Goal: Task Accomplishment & Management: Use online tool/utility

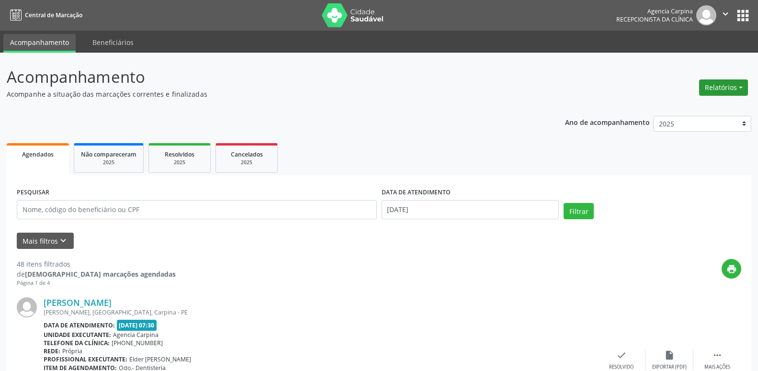
click at [710, 85] on button "Relatórios" at bounding box center [723, 87] width 49 height 16
click at [681, 105] on link "Agendamentos" at bounding box center [696, 107] width 103 height 13
select select "9"
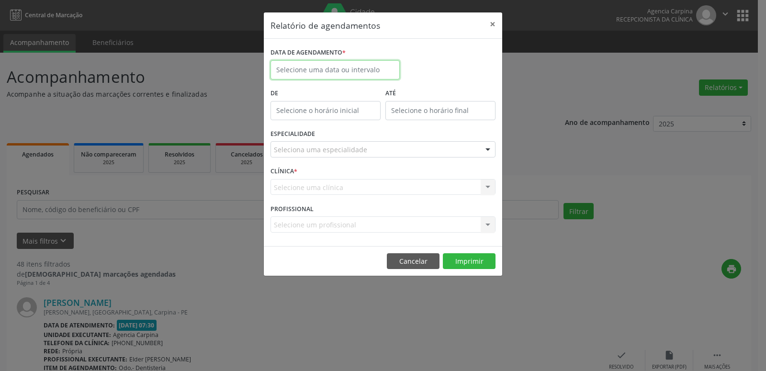
click at [329, 73] on input "text" at bounding box center [334, 69] width 129 height 19
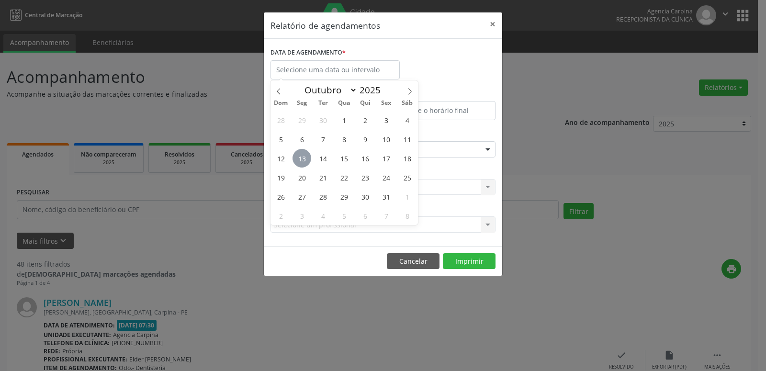
click at [302, 161] on span "13" at bounding box center [301, 158] width 19 height 19
type input "[DATE]"
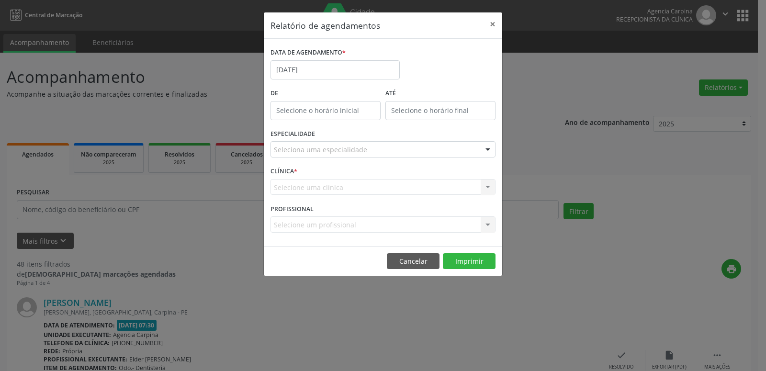
click at [487, 148] on div at bounding box center [488, 150] width 14 height 16
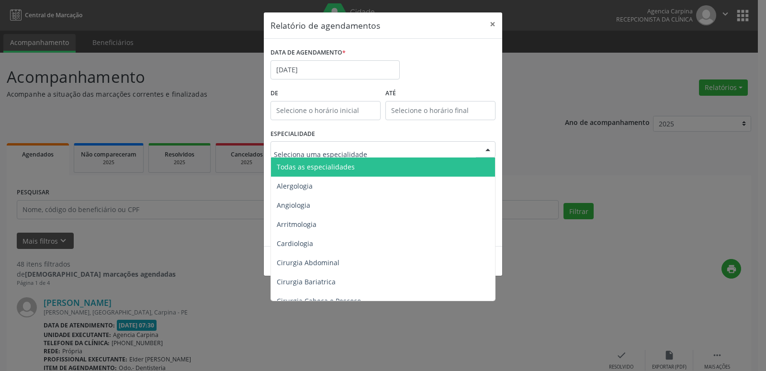
click at [450, 166] on span "Todas as especialidades" at bounding box center [383, 166] width 225 height 19
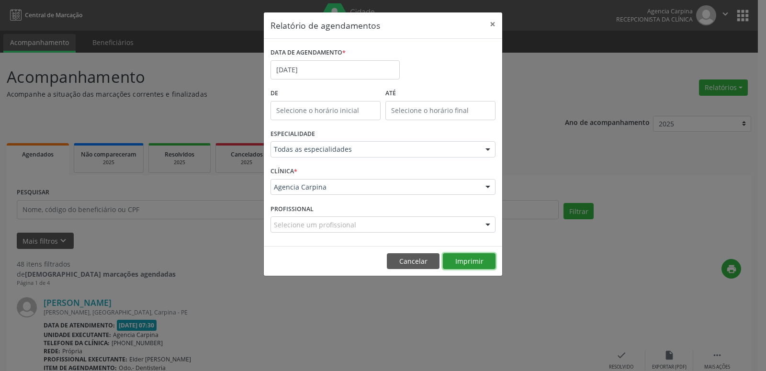
click at [481, 258] on button "Imprimir" at bounding box center [469, 261] width 53 height 16
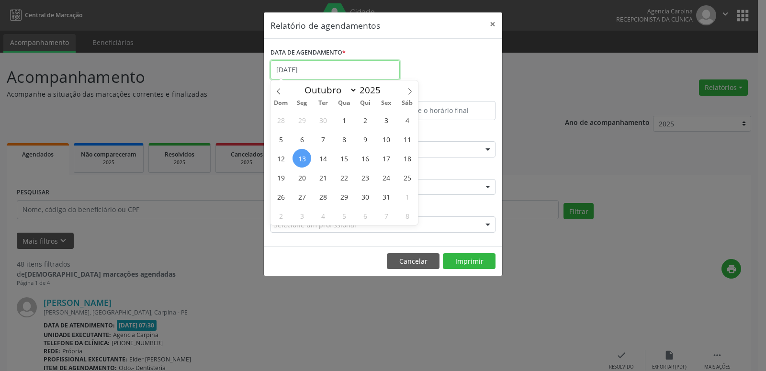
click at [274, 62] on input "[DATE]" at bounding box center [334, 69] width 129 height 19
click at [324, 157] on span "14" at bounding box center [322, 158] width 19 height 19
type input "[DATE]"
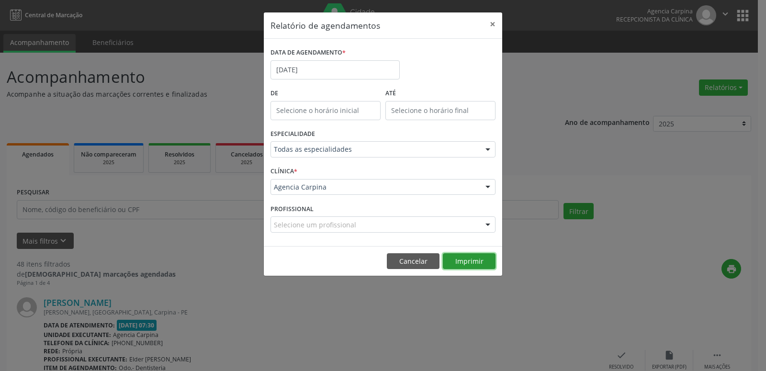
click at [485, 265] on button "Imprimir" at bounding box center [469, 261] width 53 height 16
